Goal: Navigation & Orientation: Understand site structure

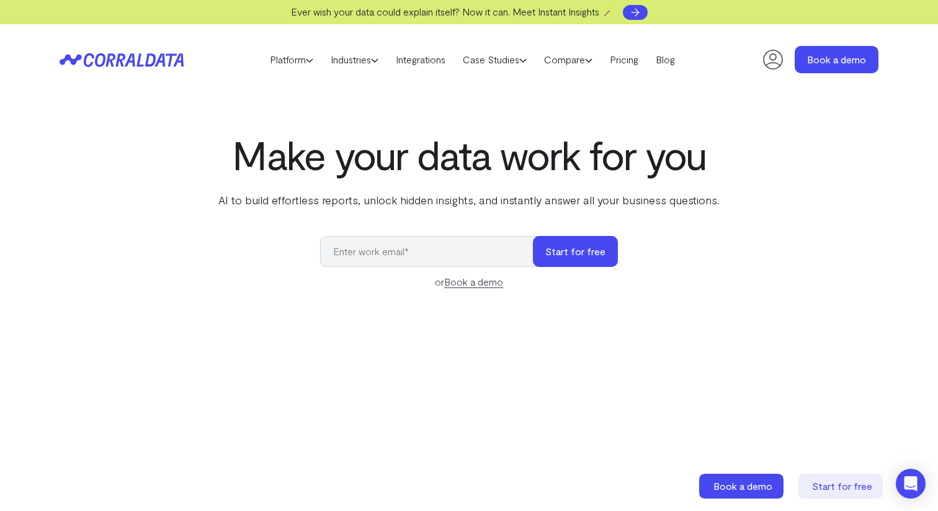
click at [647, 13] on link at bounding box center [635, 12] width 25 height 15
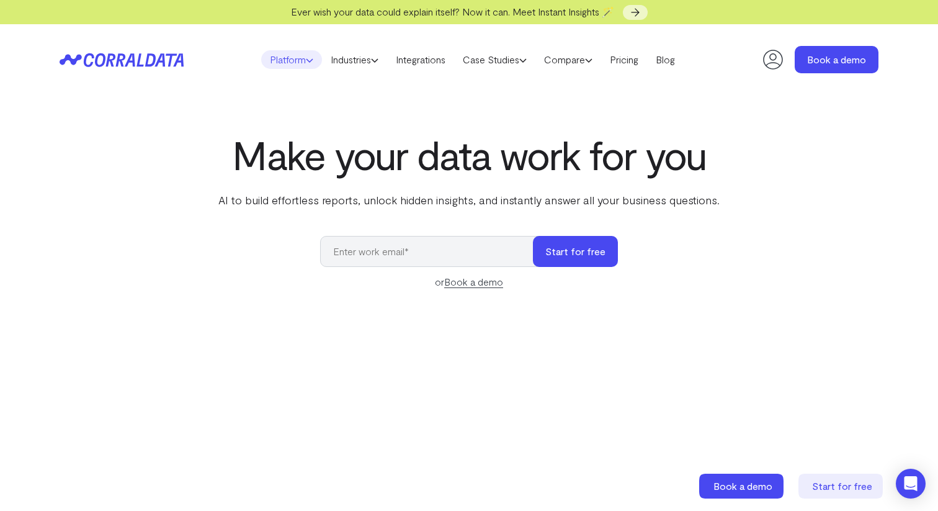
click at [306, 60] on icon at bounding box center [309, 59] width 7 height 7
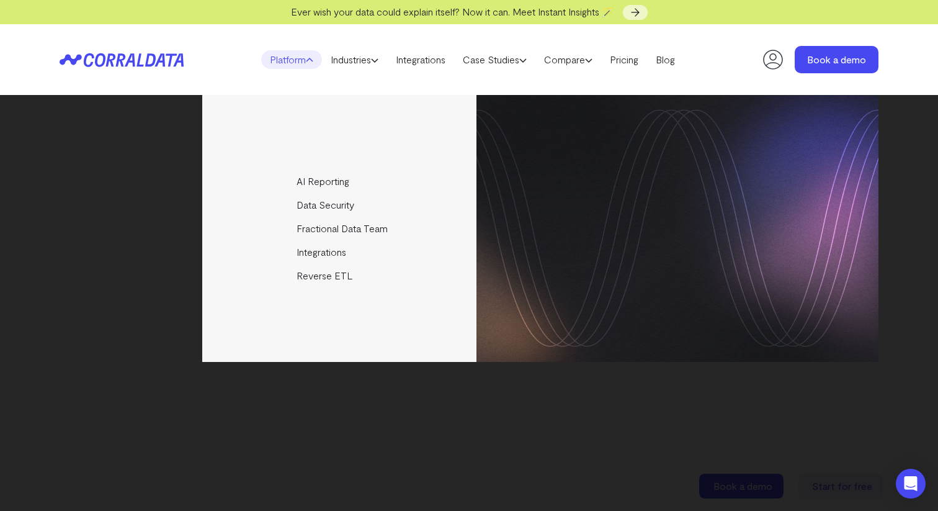
click at [676, 85] on header "Platform AI Reporting Use AI to effortlessly answer any business questions from…" at bounding box center [469, 59] width 819 height 71
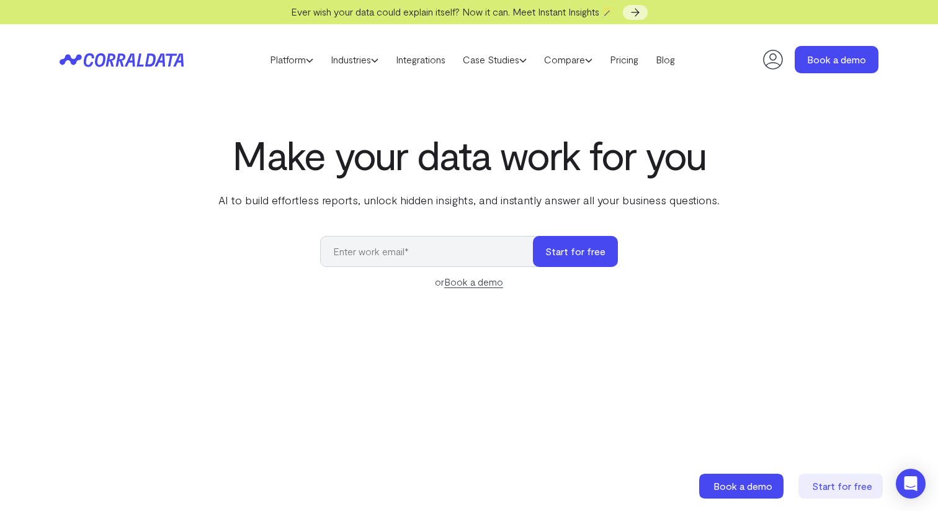
click at [775, 56] on icon at bounding box center [773, 59] width 25 height 25
